Goal: Check status: Check status

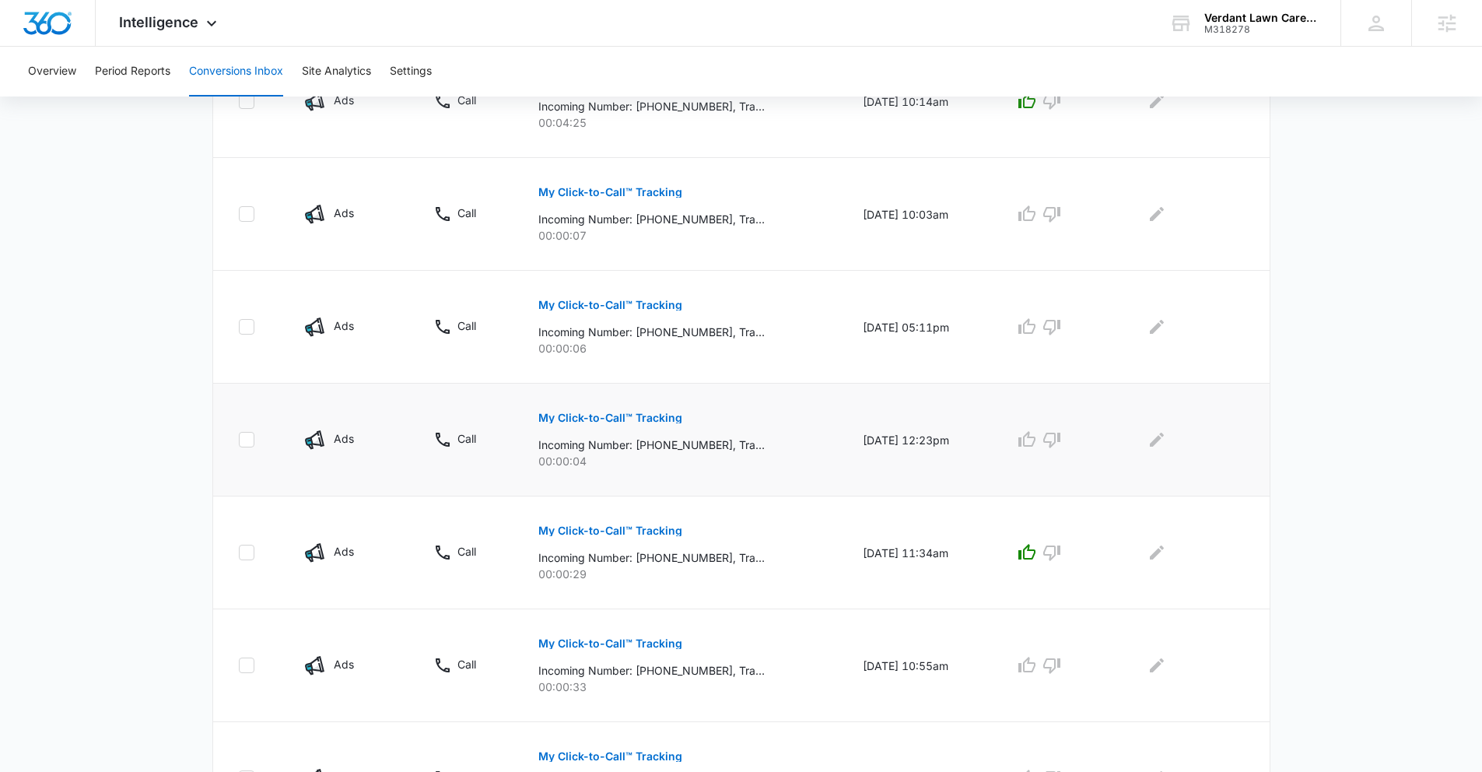
scroll to position [219, 0]
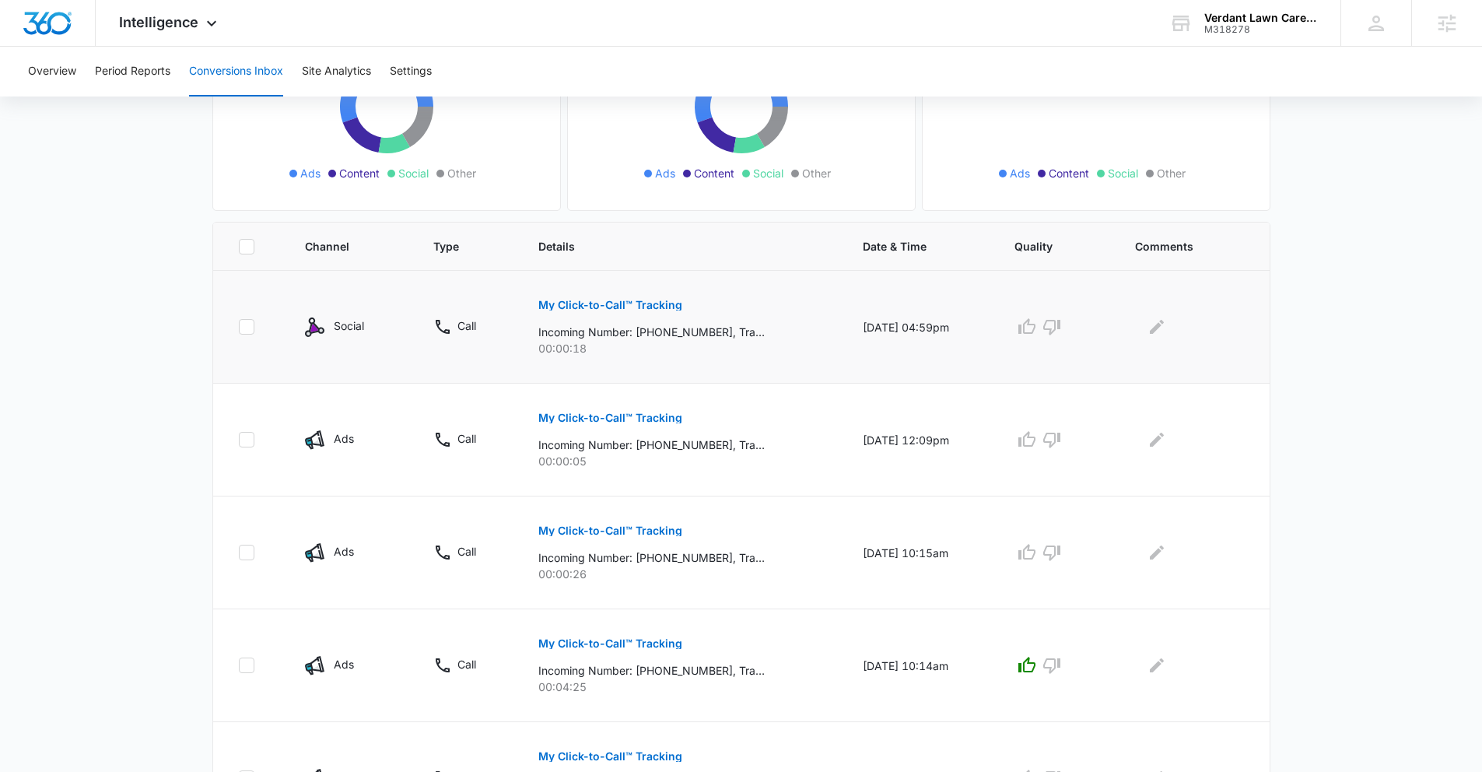
click at [646, 310] on p "My Click-to-Call™ Tracking" at bounding box center [611, 305] width 144 height 11
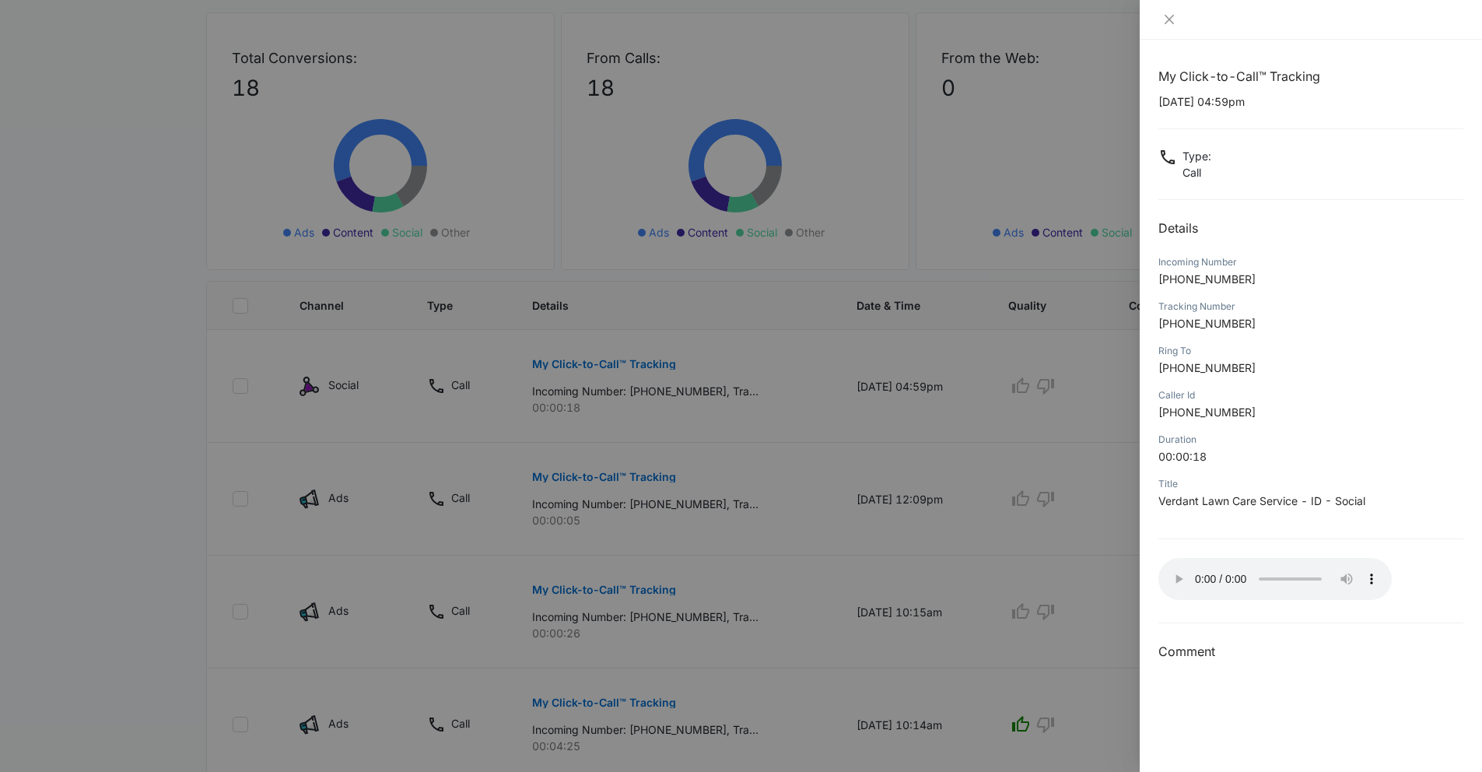
scroll to position [161, 0]
click at [1402, 97] on p "10/08/2025 at 04:59pm" at bounding box center [1311, 101] width 305 height 16
click at [1156, 21] on div at bounding box center [1311, 20] width 342 height 40
click at [1168, 21] on icon "close" at bounding box center [1169, 19] width 12 height 12
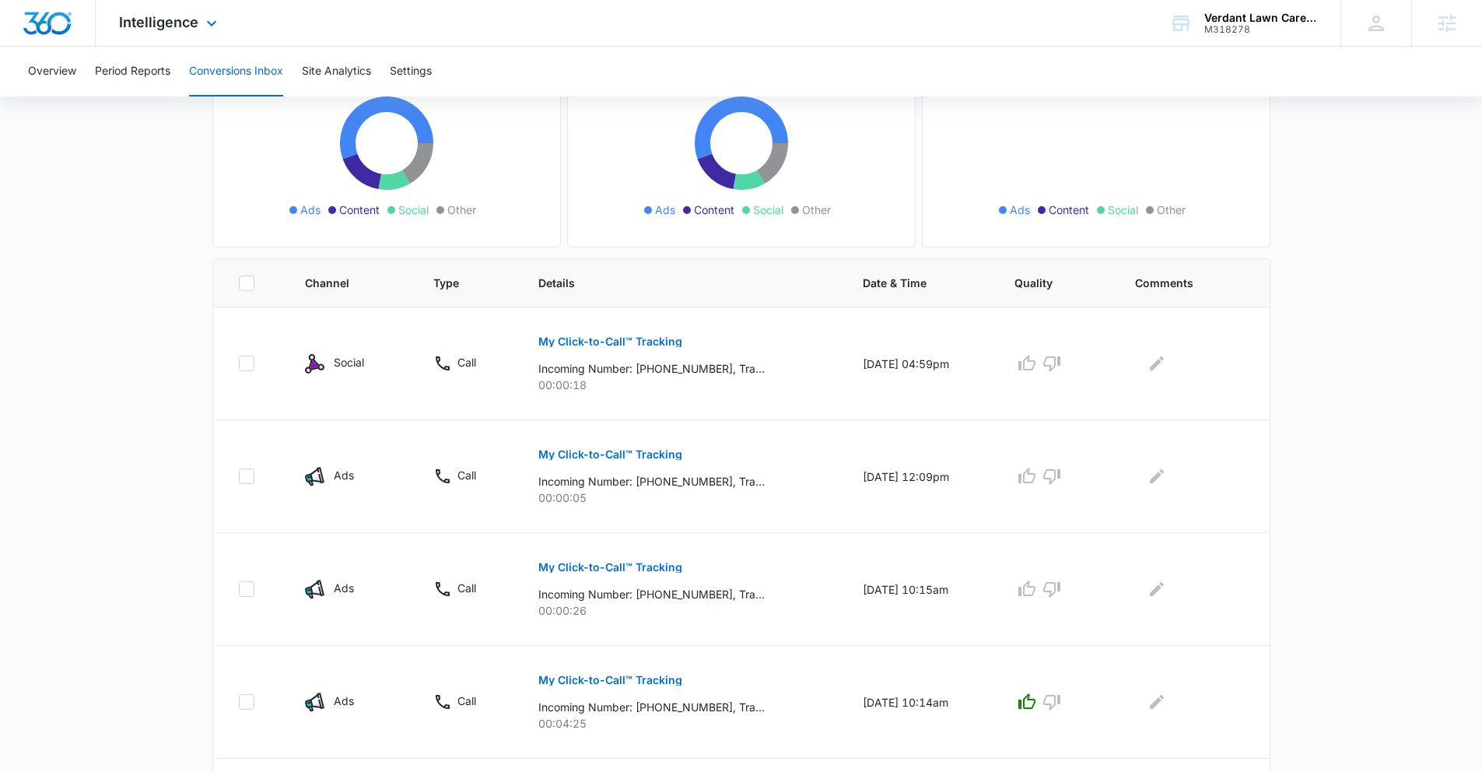
scroll to position [121, 0]
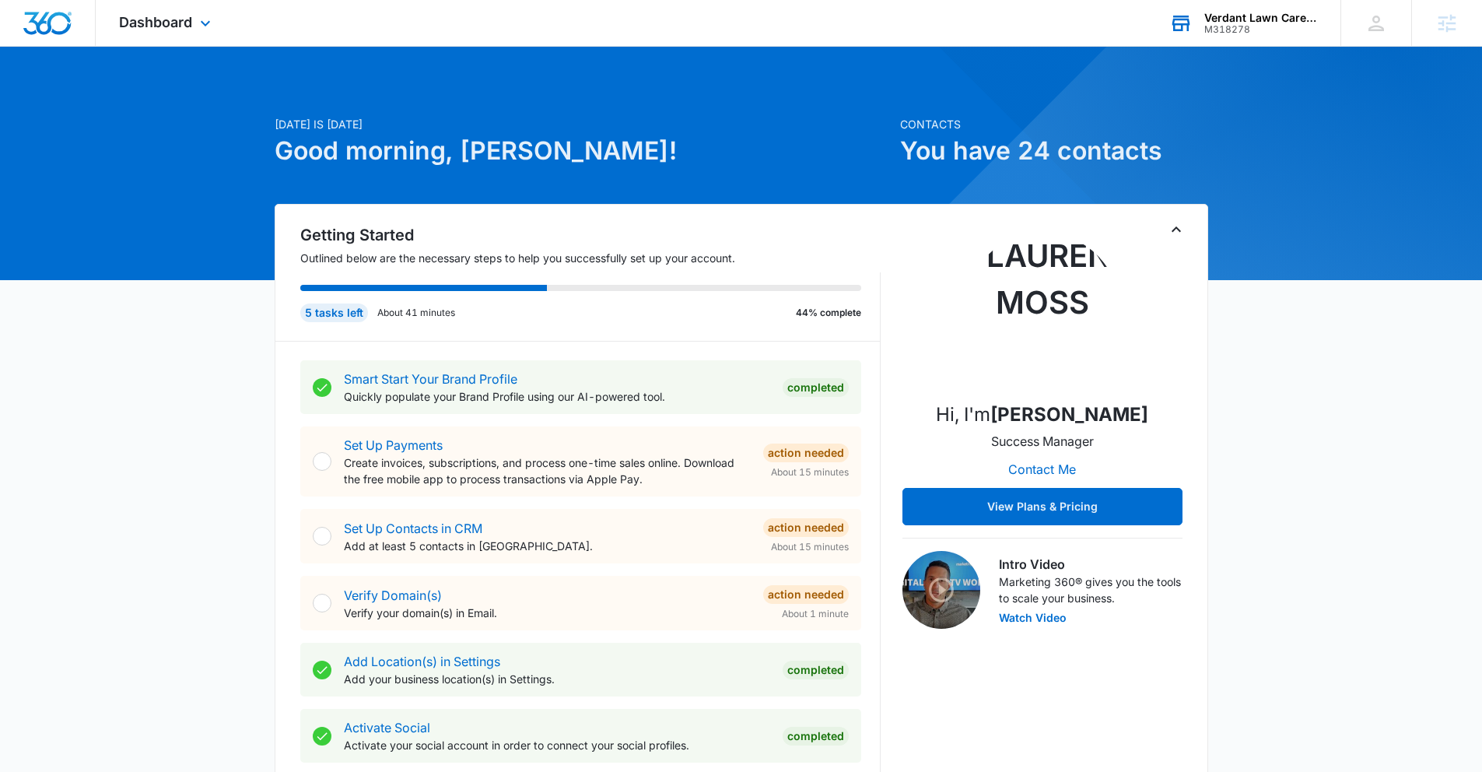
click at [1273, 7] on div "Verdant Lawn Care Service M318278 Your Accounts View All" at bounding box center [1243, 23] width 195 height 46
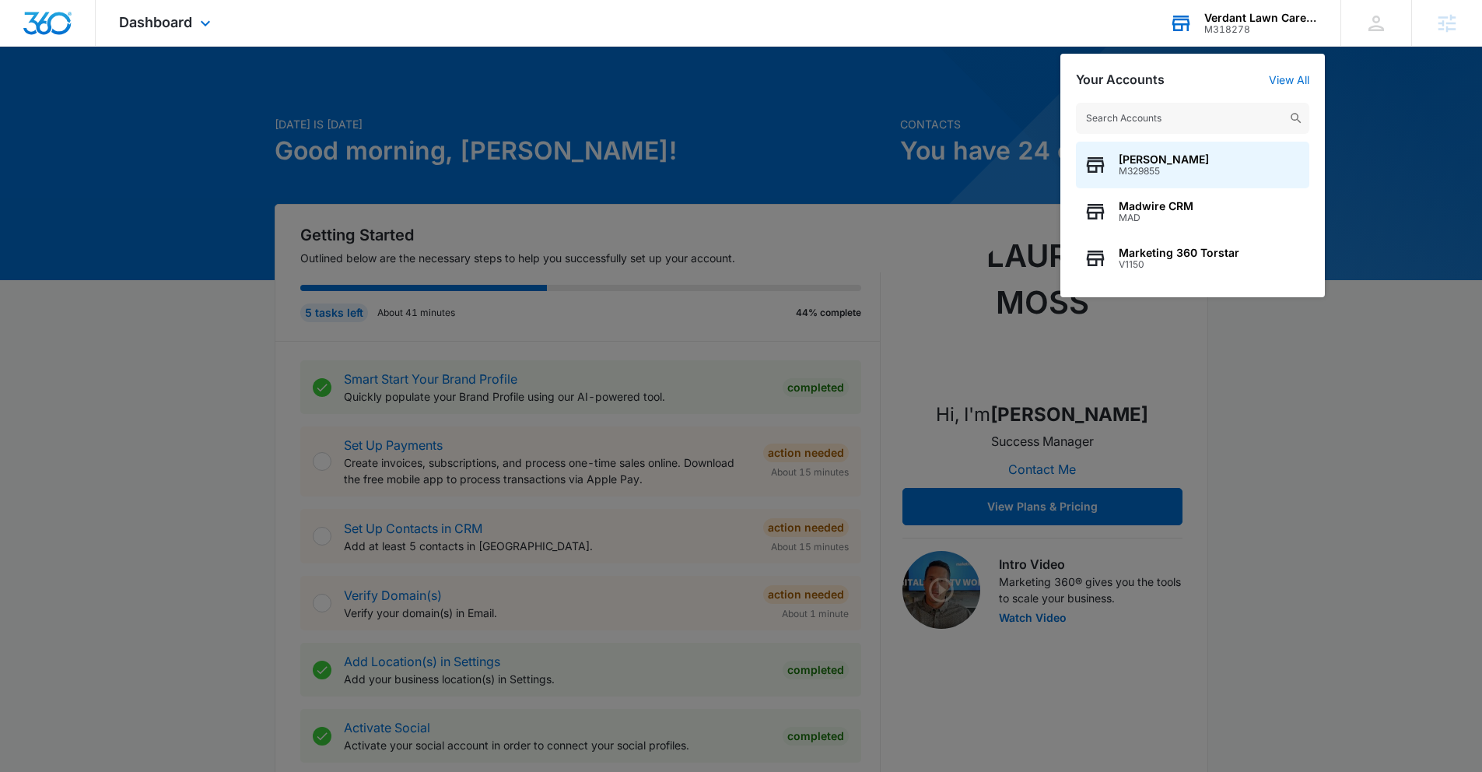
click at [1138, 102] on div "Lauren Moss M329855 Madwire CRM MAD Marketing 360 Torstar V1150" at bounding box center [1193, 192] width 265 height 210
click at [1141, 112] on input "text" at bounding box center [1192, 118] width 233 height 31
